Goal: Task Accomplishment & Management: Complete application form

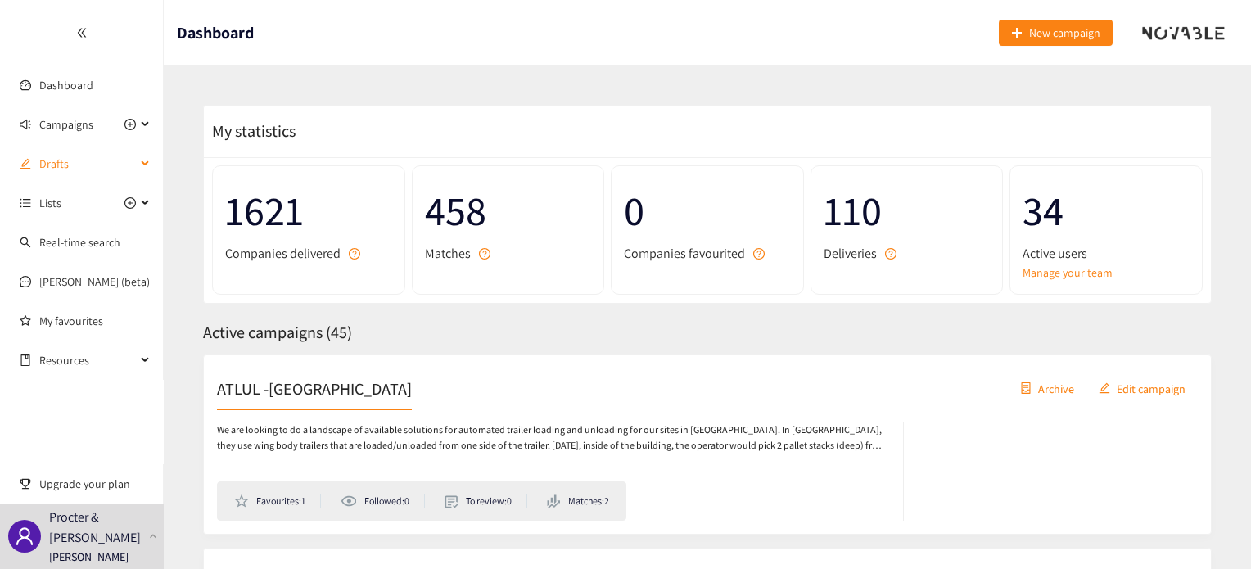
click at [136, 162] on div "Drafts" at bounding box center [82, 163] width 164 height 33
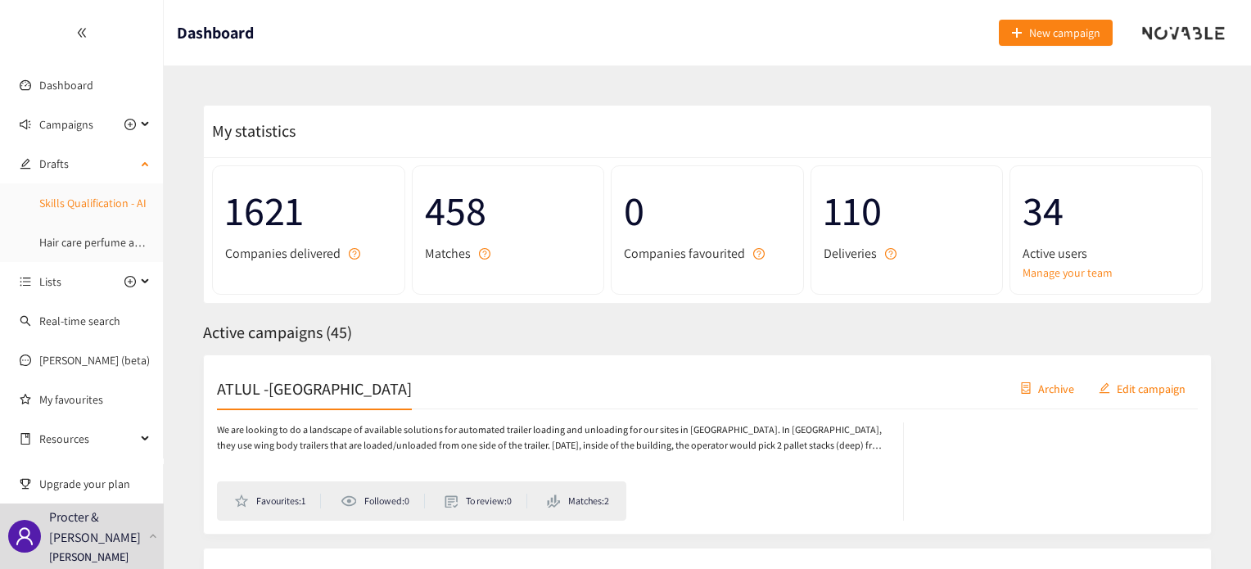
click at [97, 205] on link "Skills Qualification - AI" at bounding box center [92, 203] width 107 height 15
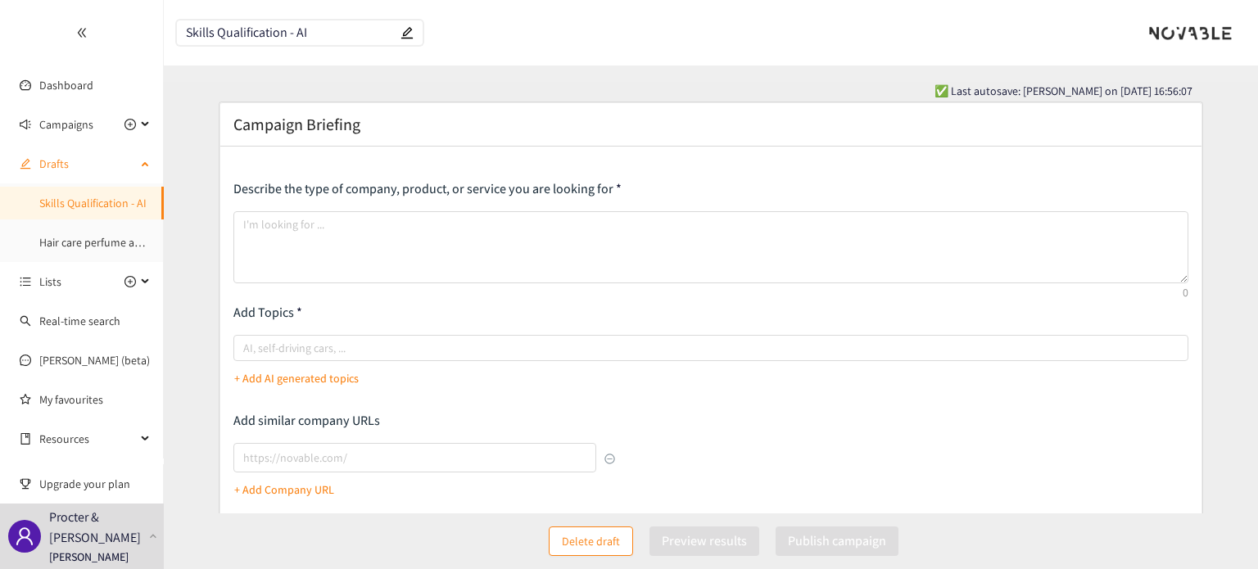
type textarea "Loremi dol sitametc adi elitse doeiusmodtemp incid ut lab etdolor mag aliquaeni…"
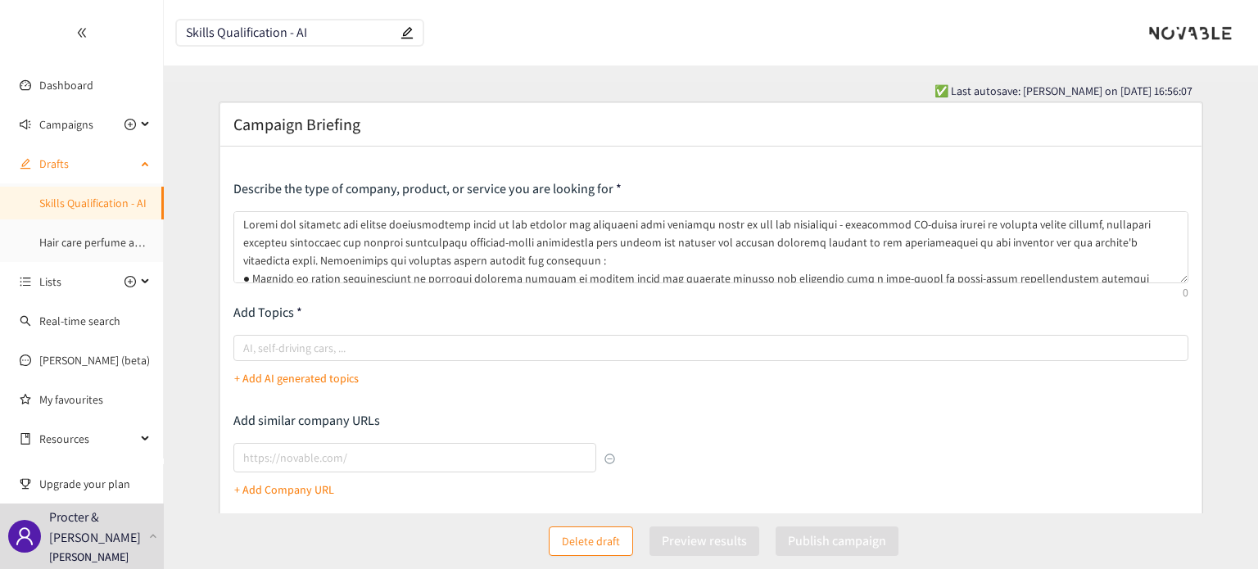
type input "[URL]"
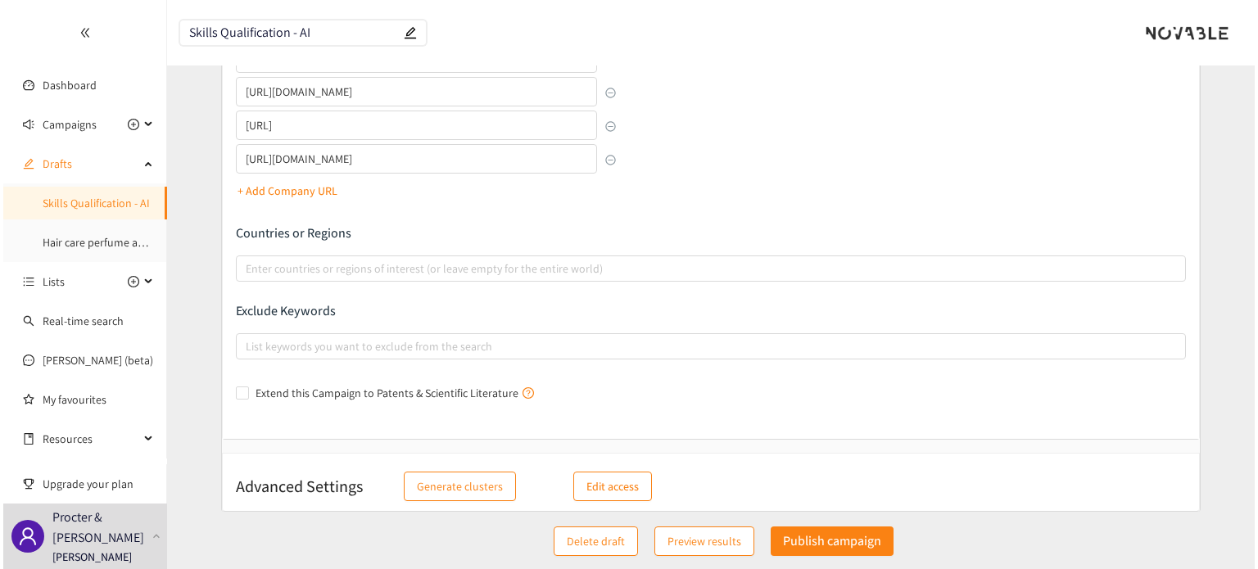
scroll to position [413, 0]
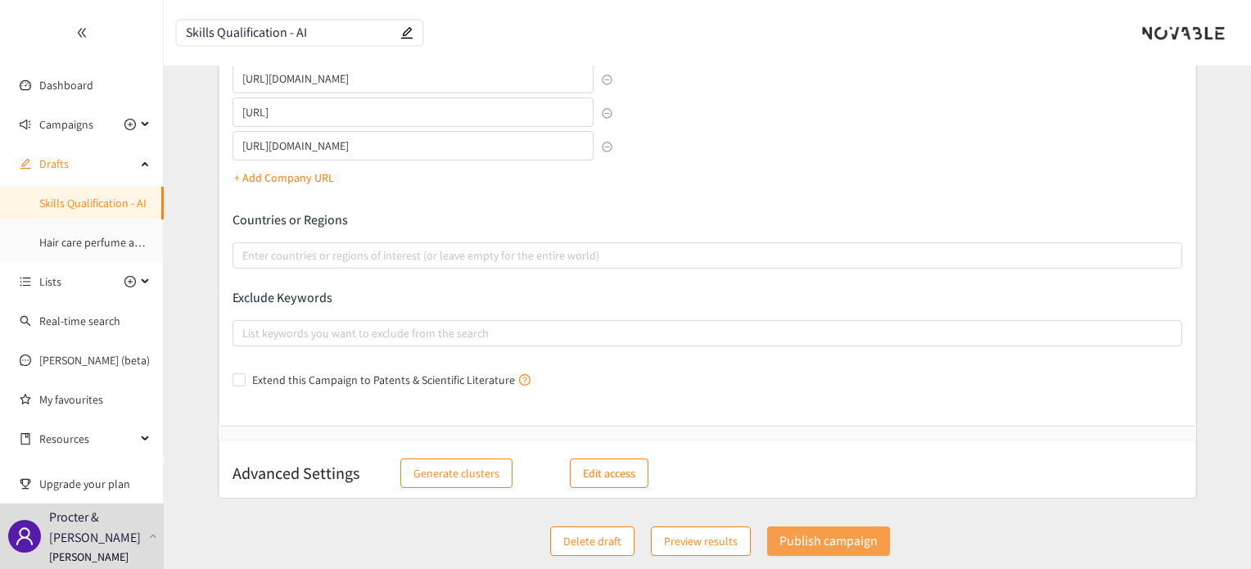
click at [806, 539] on p "Publish campaign" at bounding box center [828, 541] width 98 height 20
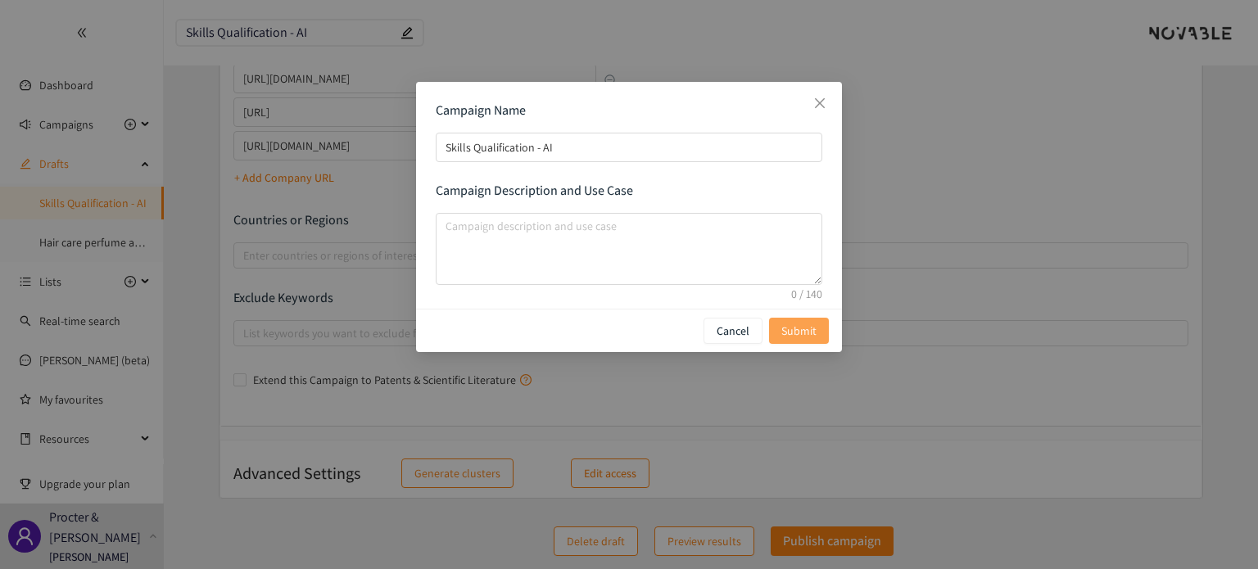
click at [801, 336] on span "Submit" at bounding box center [798, 331] width 35 height 18
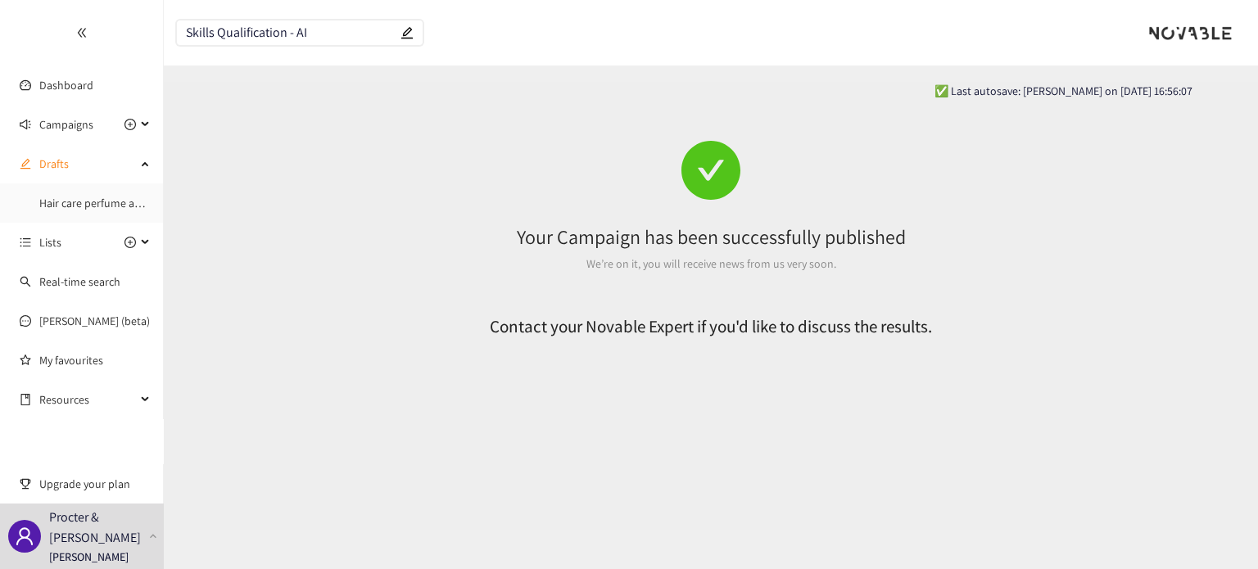
scroll to position [0, 0]
